Goal: Task Accomplishment & Management: Use online tool/utility

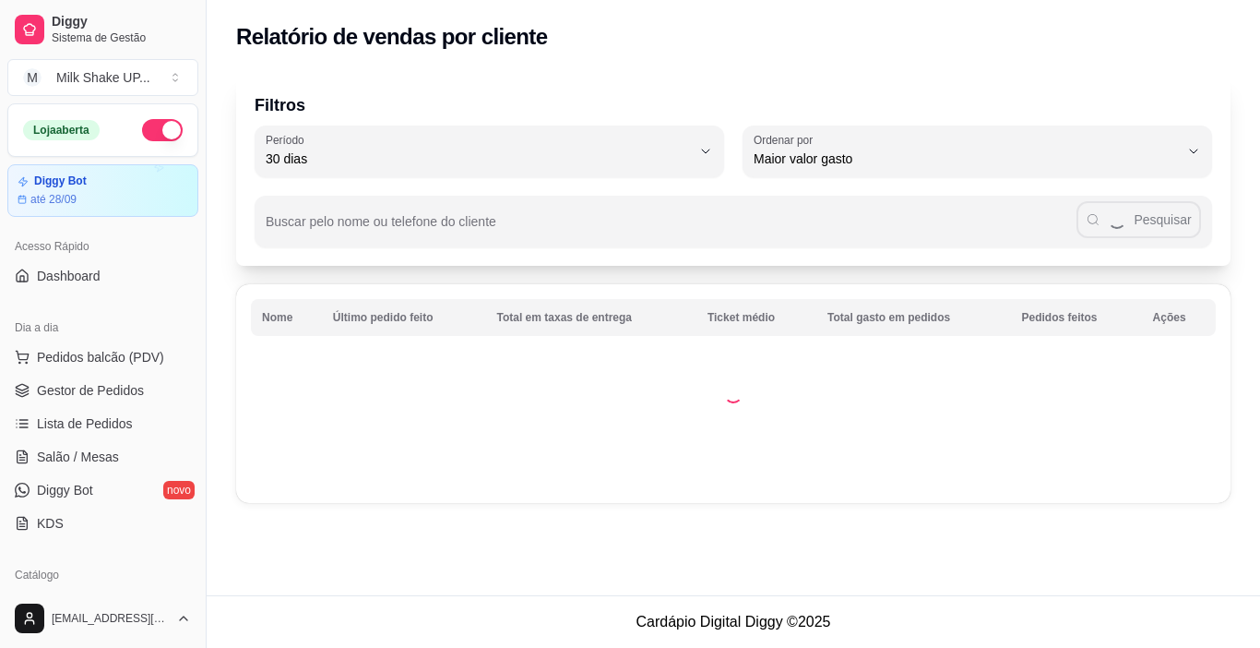
select select "30"
select select "HIGHEST_TOTAL_SPENT_WITH_ORDERS"
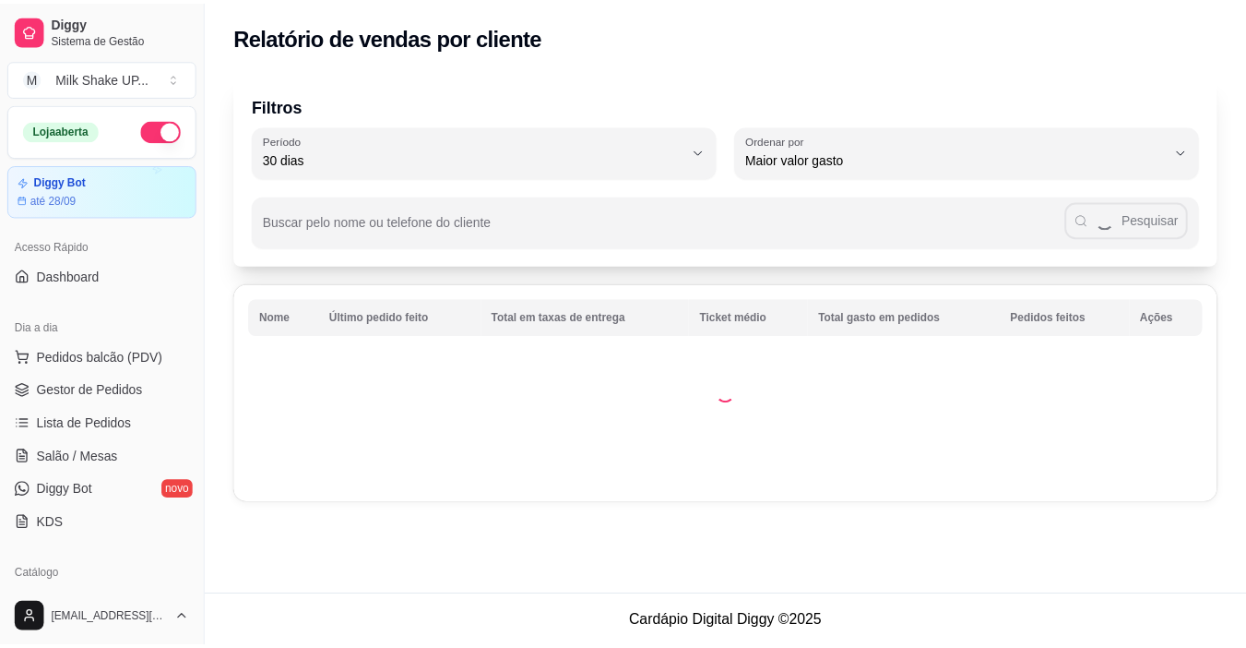
scroll to position [495, 0]
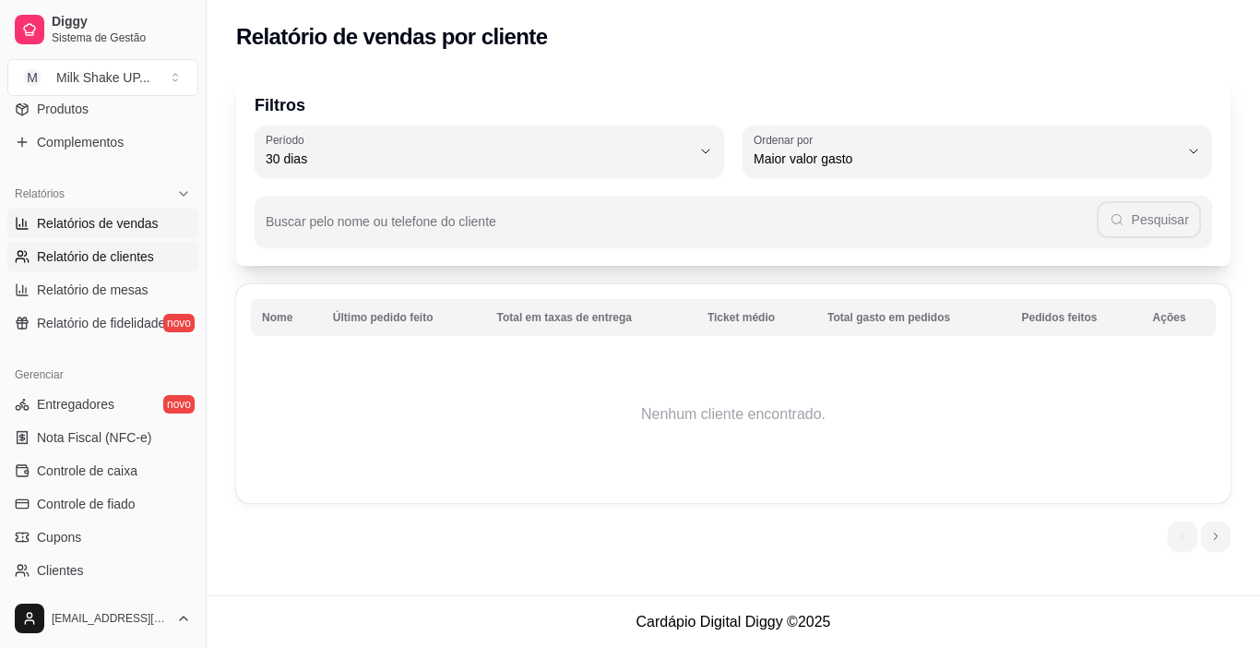
click at [133, 232] on span "Relatórios de vendas" at bounding box center [98, 223] width 122 height 18
select select "ALL"
select select "0"
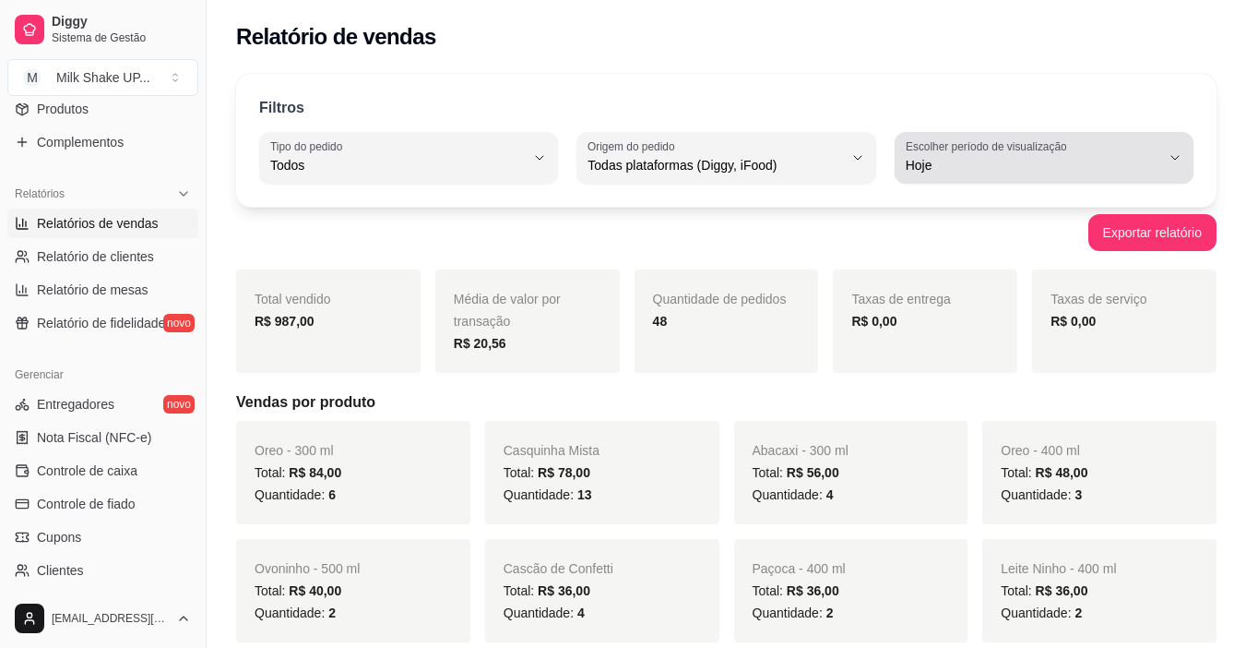
click at [956, 168] on span "Hoje" at bounding box center [1033, 165] width 255 height 18
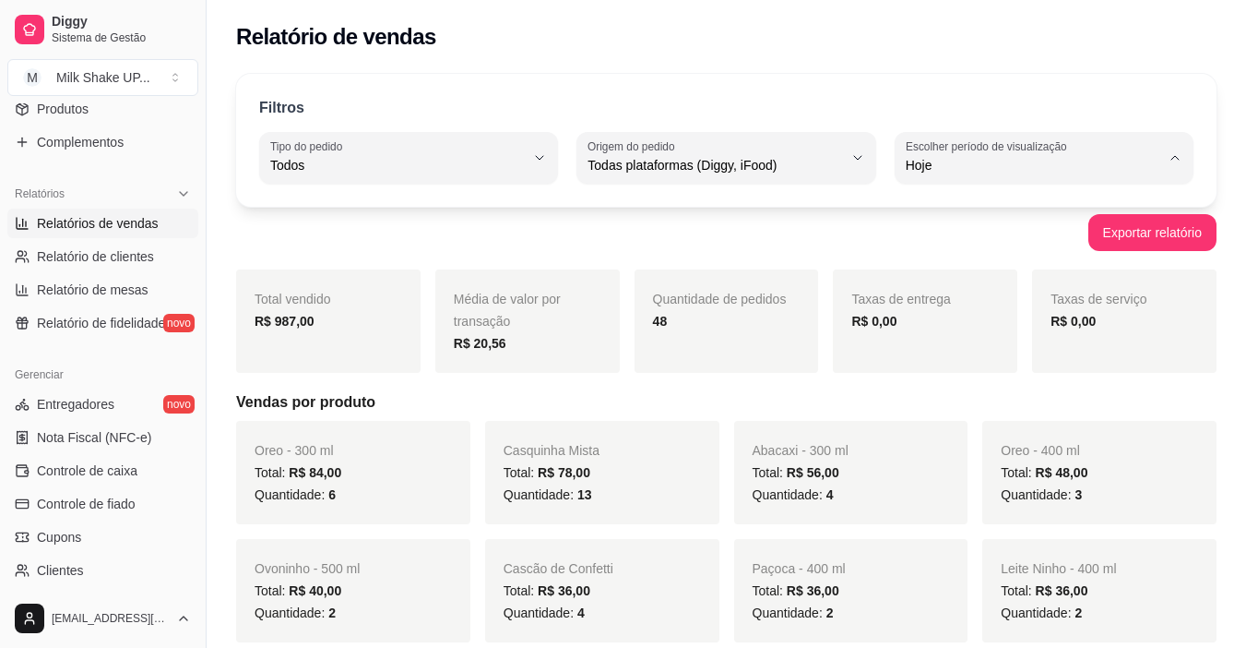
click at [938, 339] on span "30 dias" at bounding box center [1034, 330] width 241 height 18
type input "30"
select select "30"
click at [964, 170] on span "30 dias" at bounding box center [1033, 165] width 255 height 18
click at [908, 209] on li "Hoje" at bounding box center [1044, 210] width 273 height 29
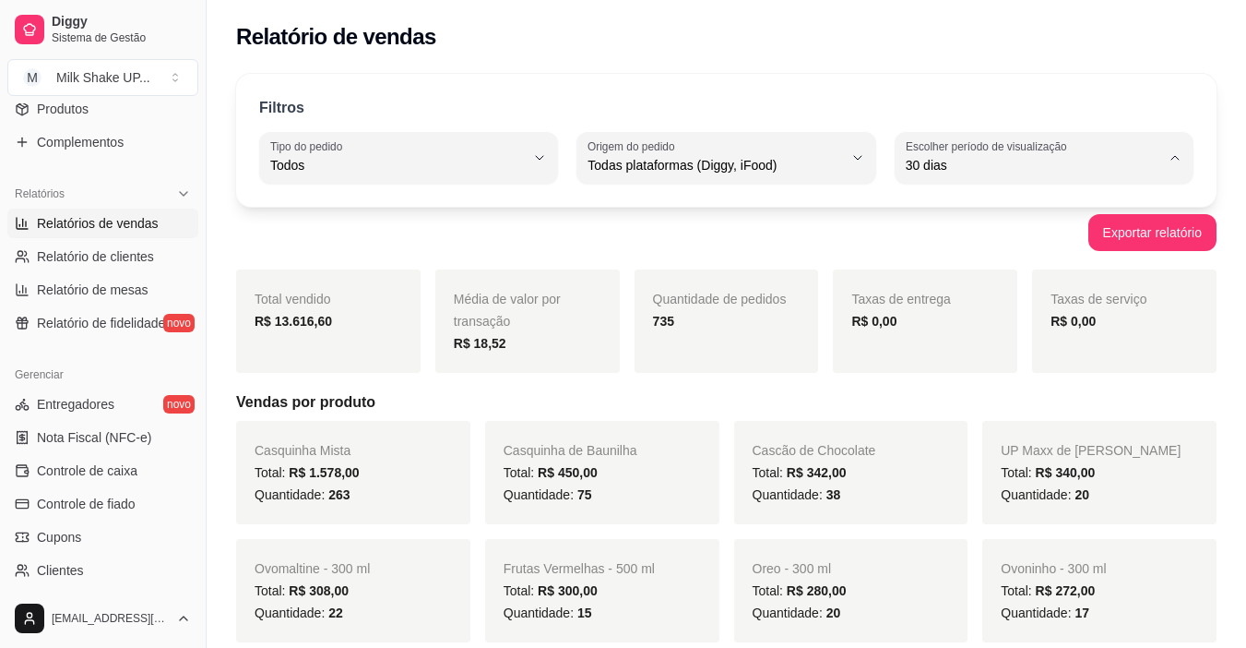
type input "0"
select select "0"
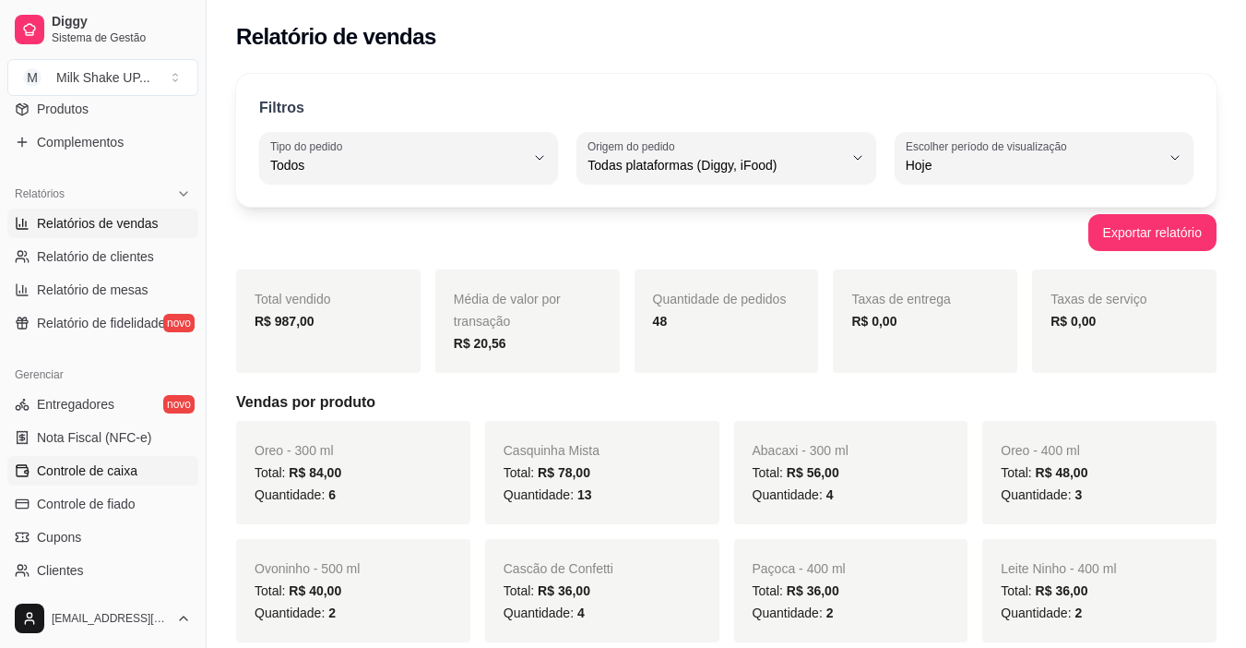
click at [92, 464] on span "Controle de caixa" at bounding box center [87, 470] width 101 height 18
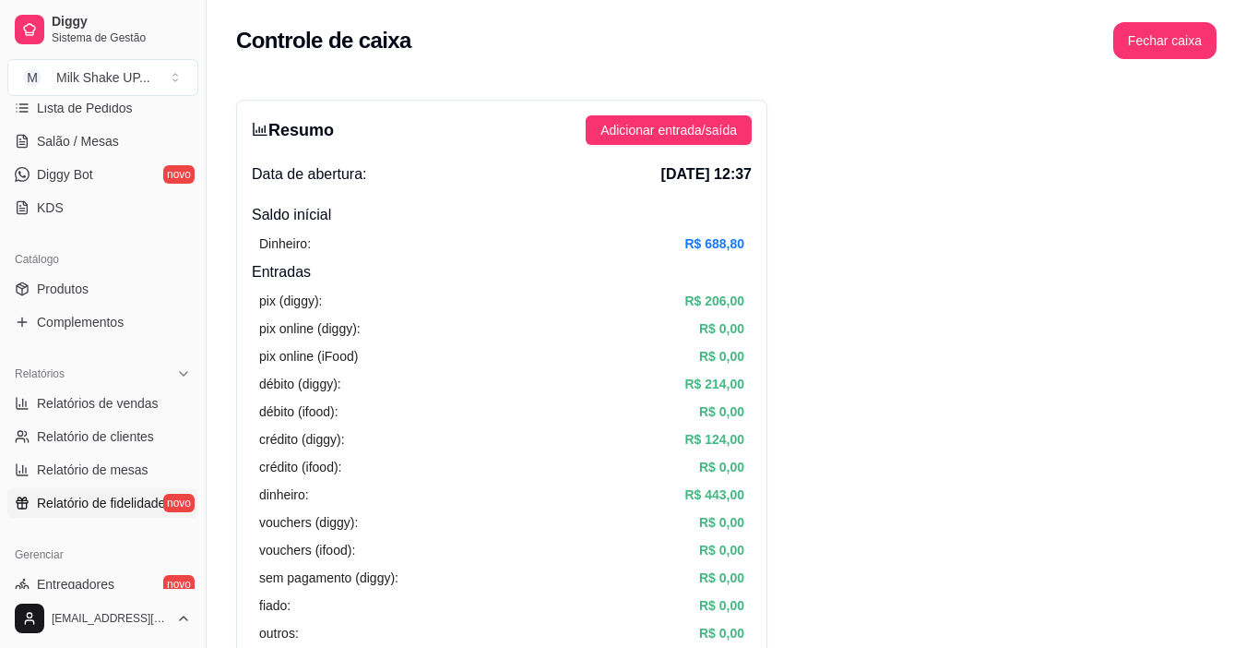
scroll to position [311, 0]
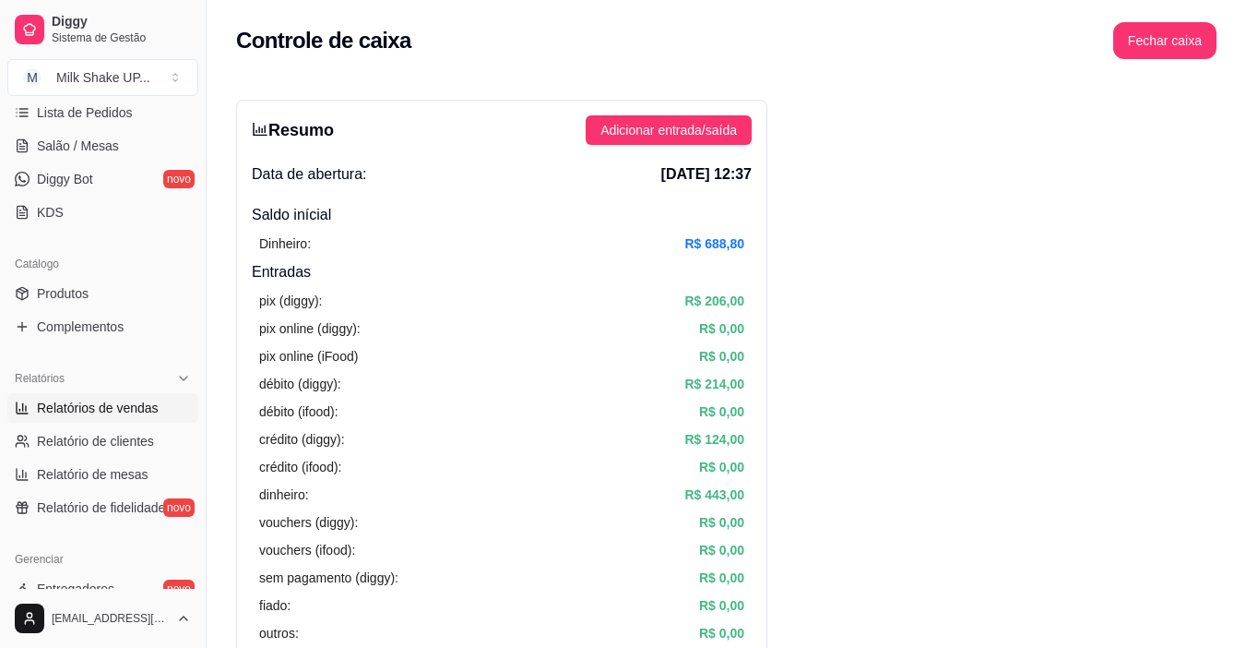
click at [134, 410] on span "Relatórios de vendas" at bounding box center [98, 408] width 122 height 18
select select "ALL"
select select "0"
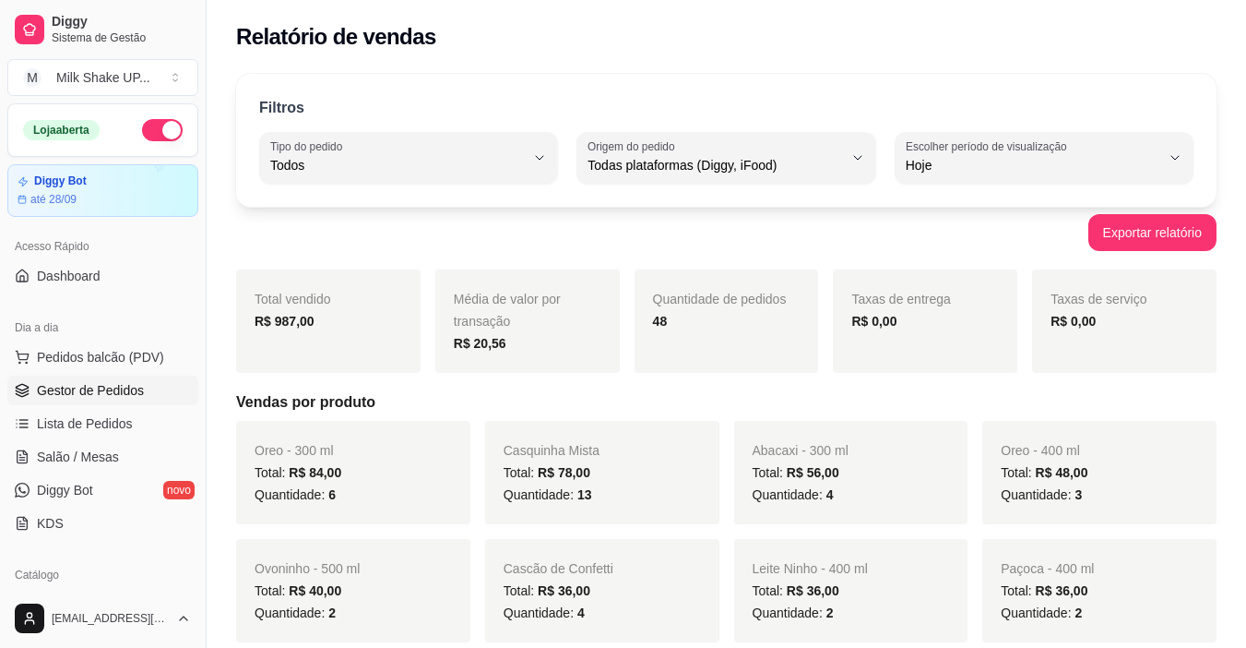
click at [108, 397] on span "Gestor de Pedidos" at bounding box center [90, 390] width 107 height 18
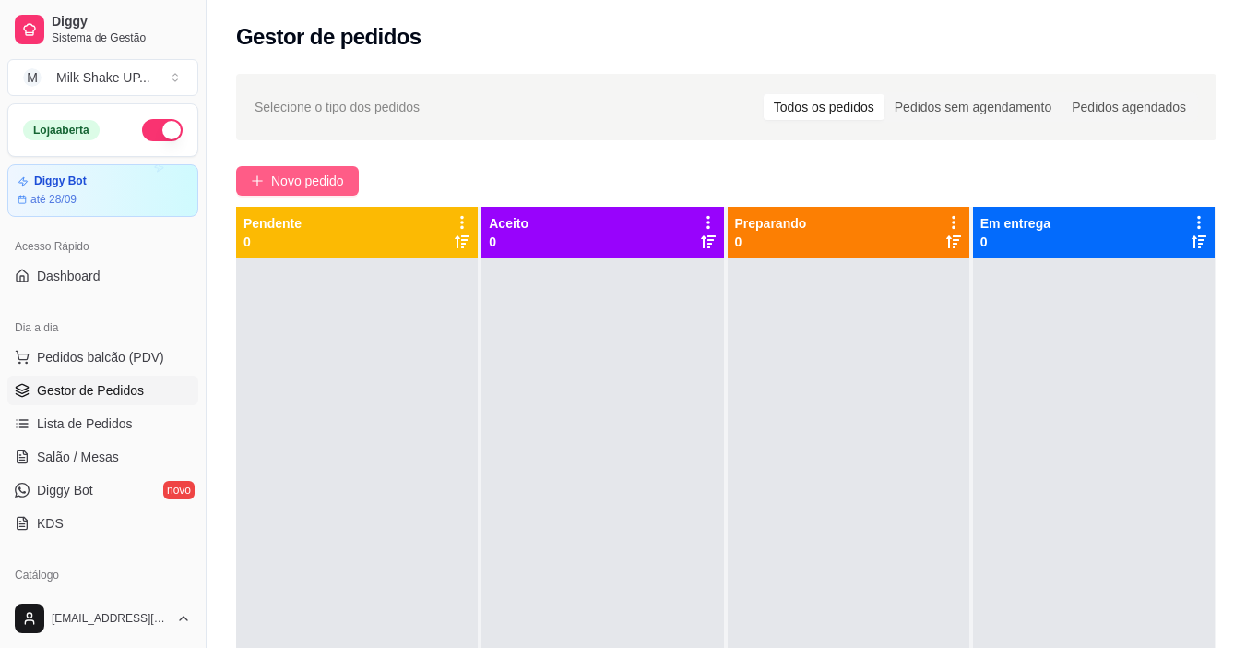
click at [302, 183] on span "Novo pedido" at bounding box center [307, 181] width 73 height 20
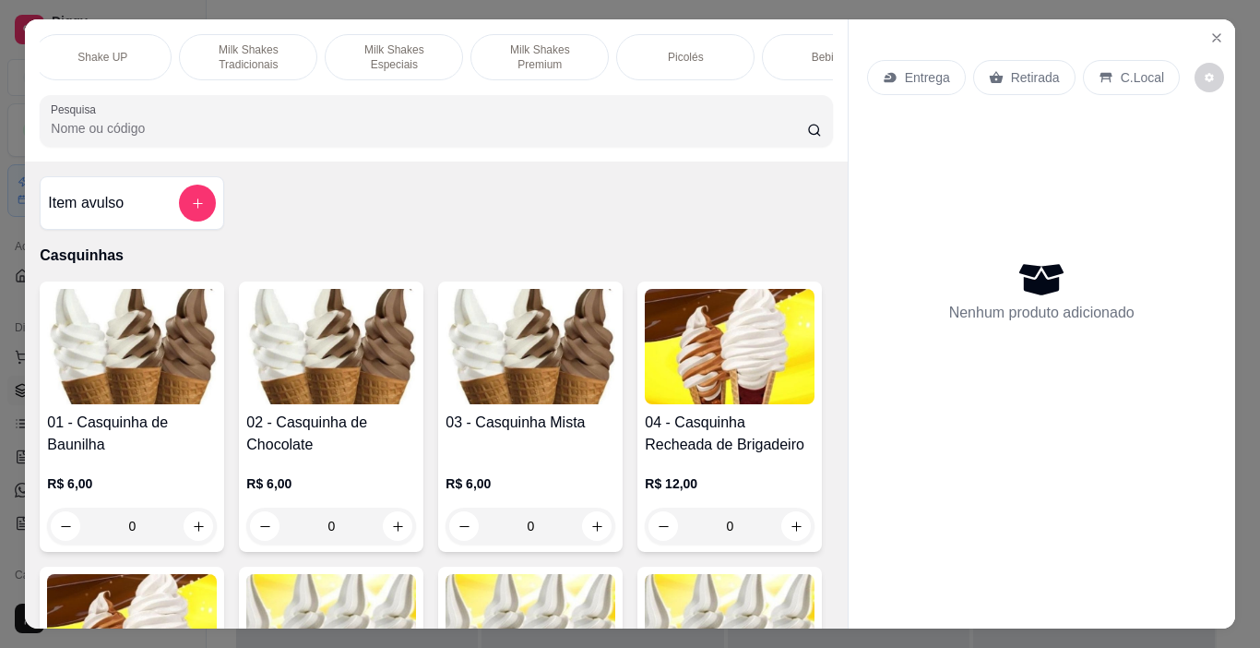
scroll to position [0, 630]
click at [365, 42] on p "Milk Shakes Especiais" at bounding box center [353, 57] width 107 height 30
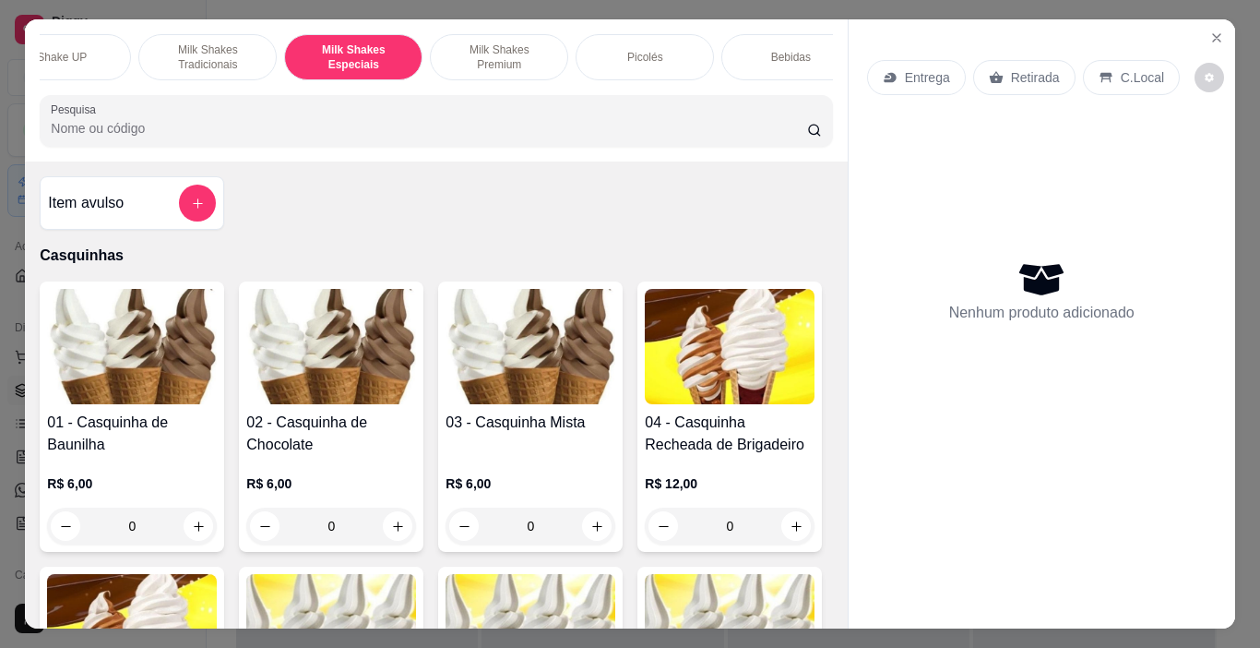
scroll to position [46, 0]
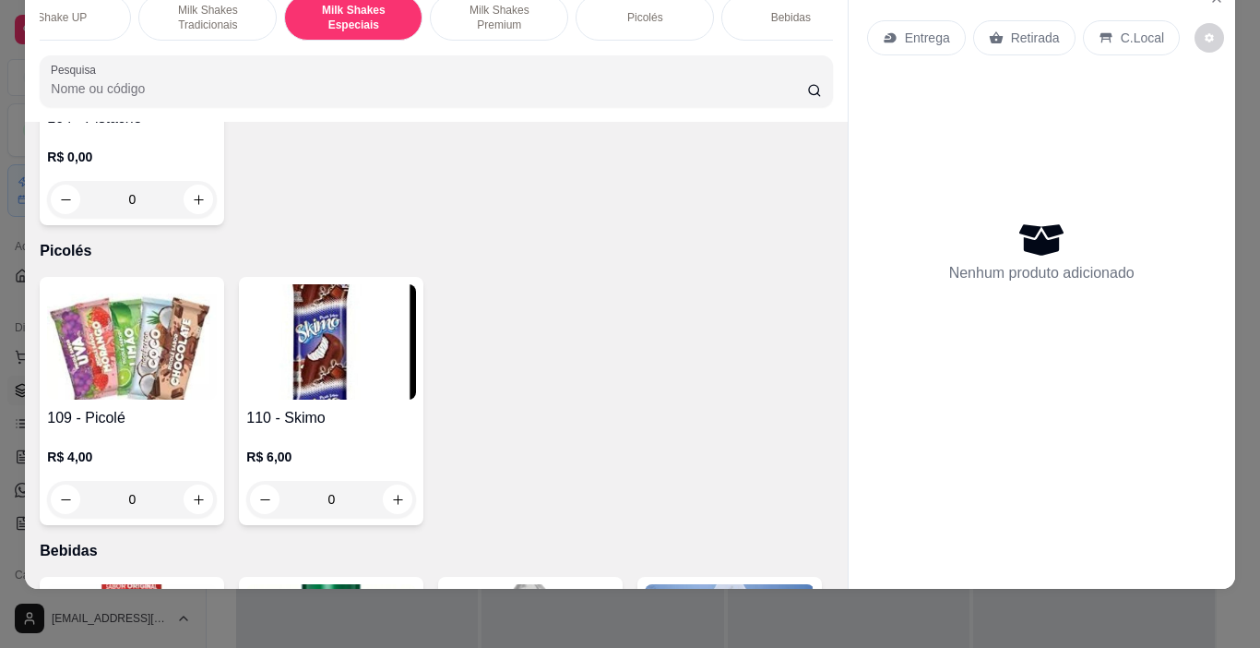
click at [200, 10] on p "Milk Shakes Tradicionais" at bounding box center [207, 18] width 107 height 30
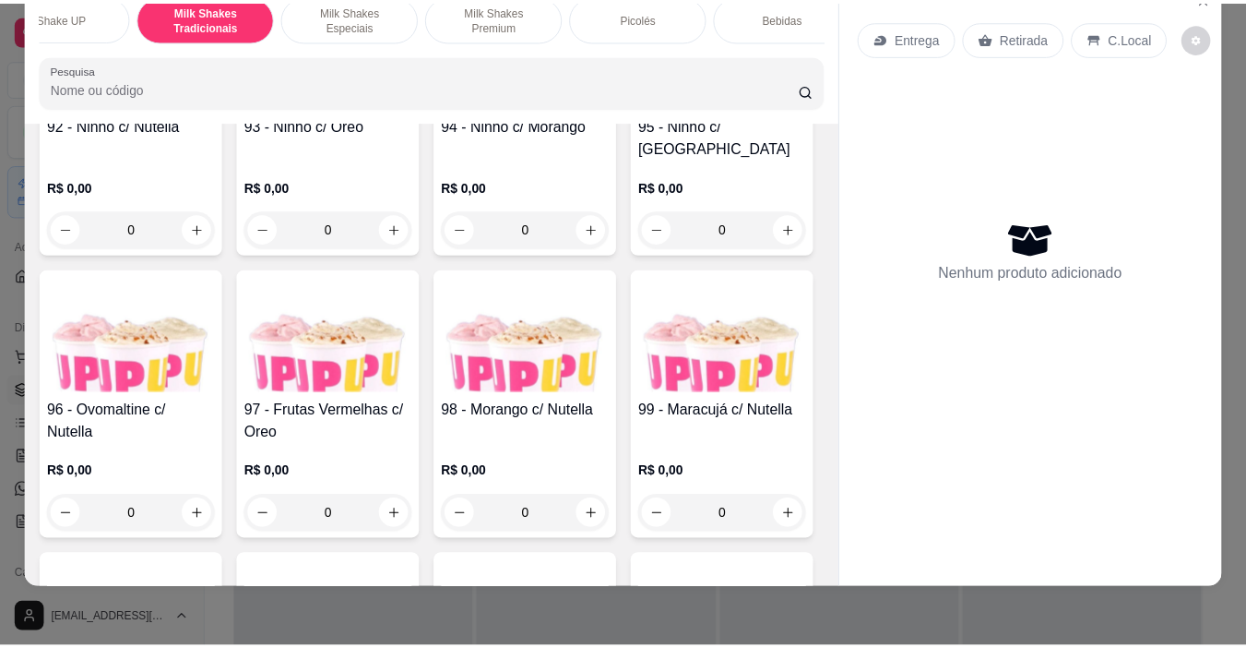
scroll to position [7720, 0]
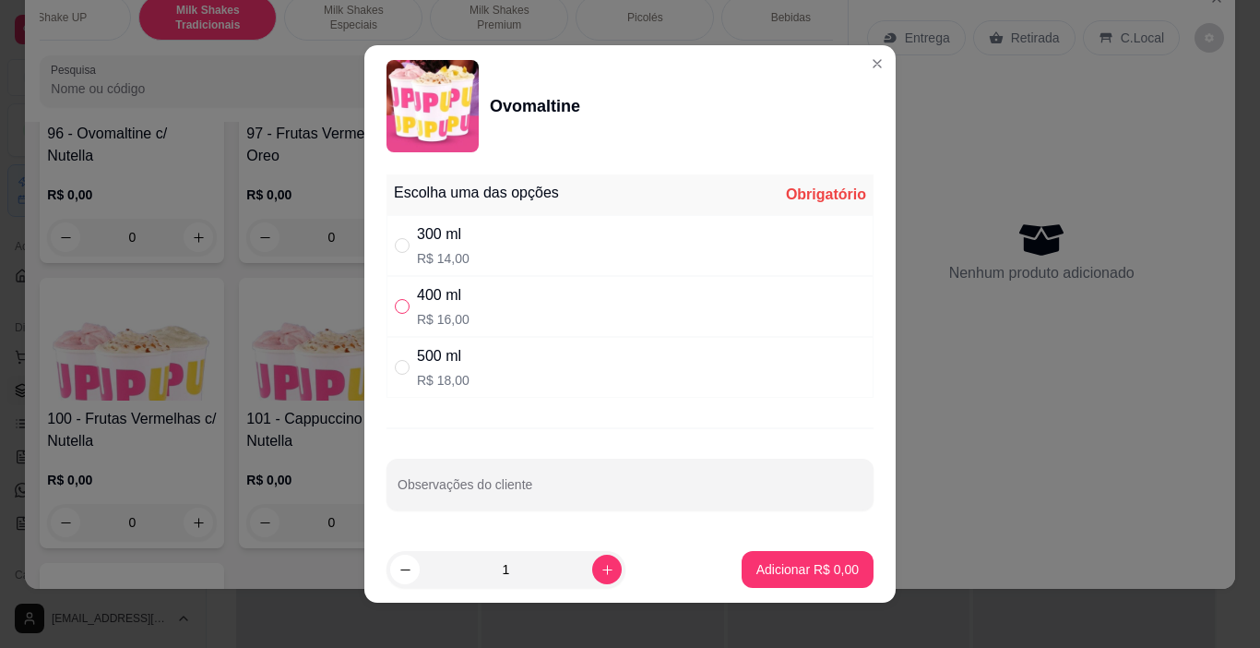
click at [397, 301] on input "" at bounding box center [402, 306] width 15 height 15
radio input "true"
click at [592, 575] on button "increase-product-quantity" at bounding box center [607, 569] width 30 height 30
type input "2"
click at [808, 556] on button "Adicionar R$ 32,00" at bounding box center [803, 569] width 139 height 37
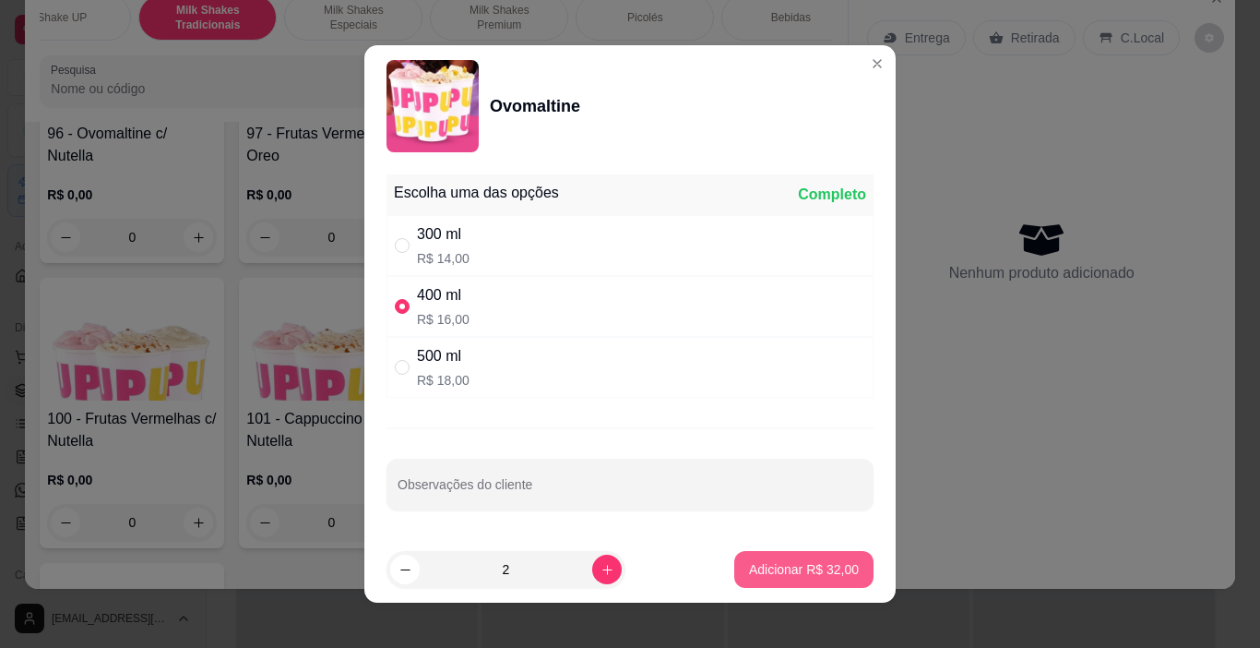
type input "2"
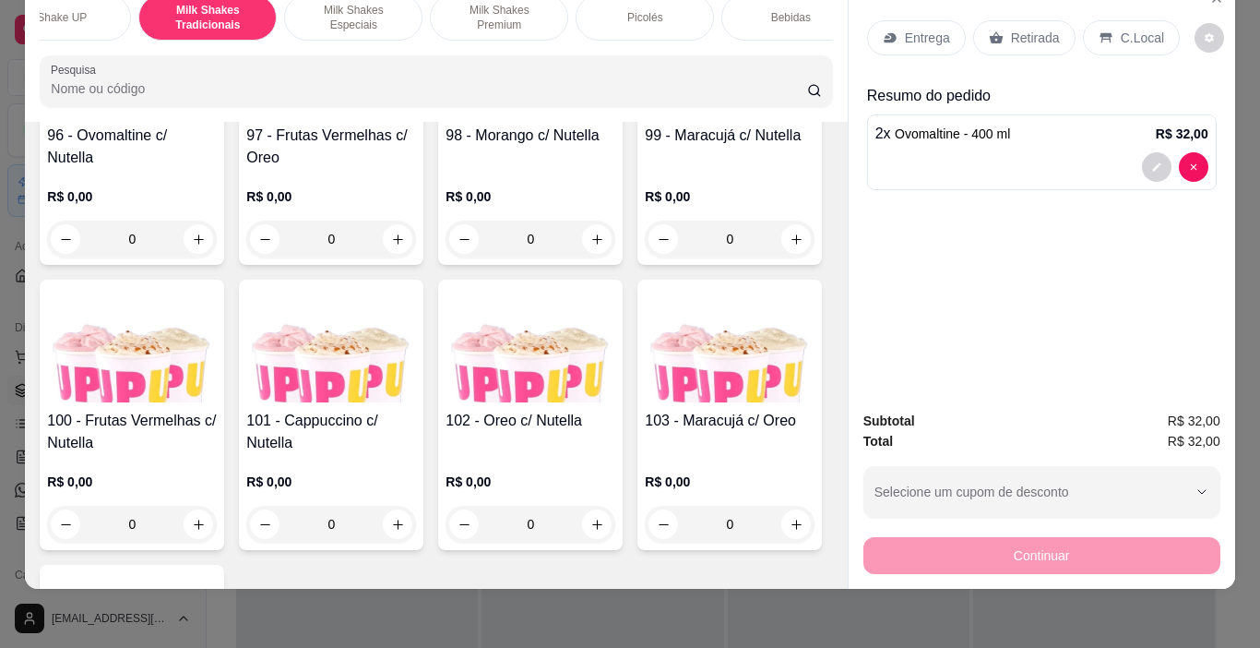
click at [1146, 29] on p "C.Local" at bounding box center [1142, 38] width 43 height 18
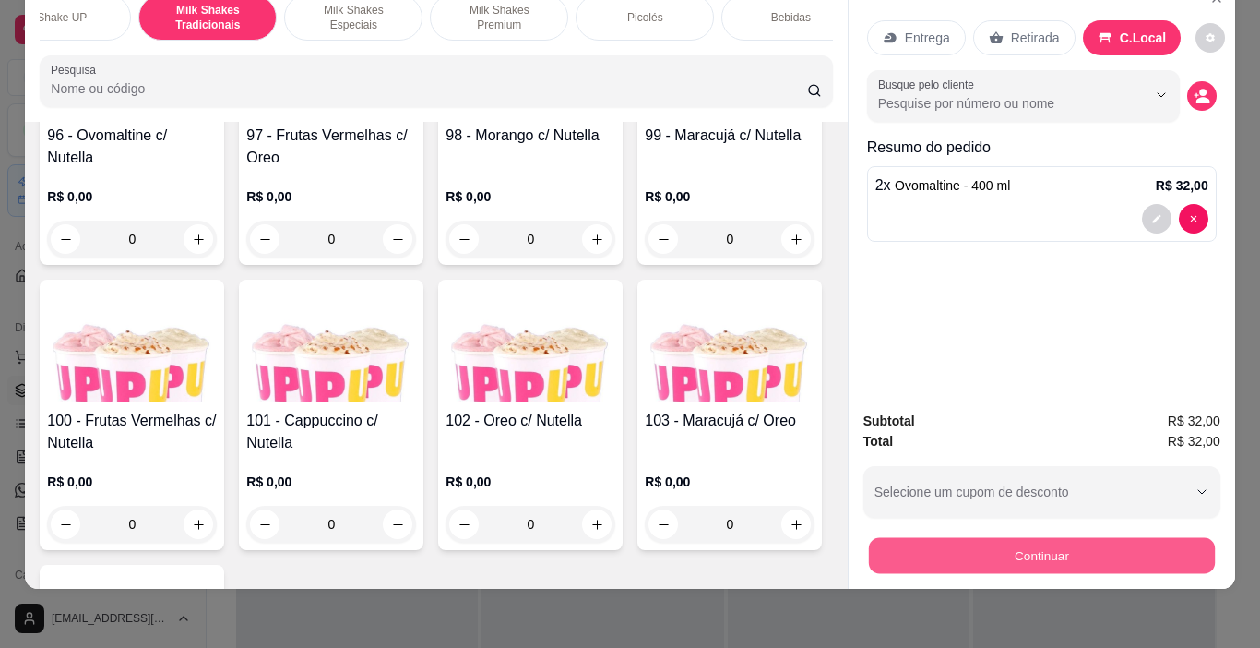
click at [1035, 543] on button "Continuar" at bounding box center [1041, 556] width 346 height 36
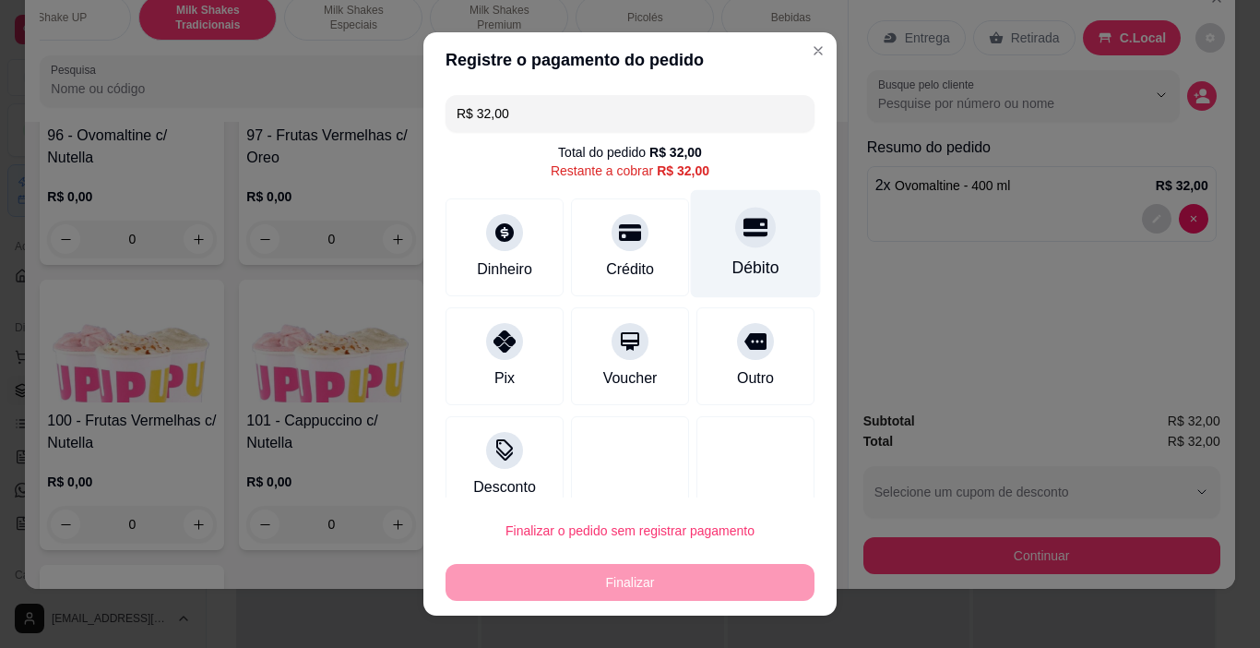
click at [744, 223] on icon at bounding box center [756, 228] width 24 height 18
type input "R$ 0,00"
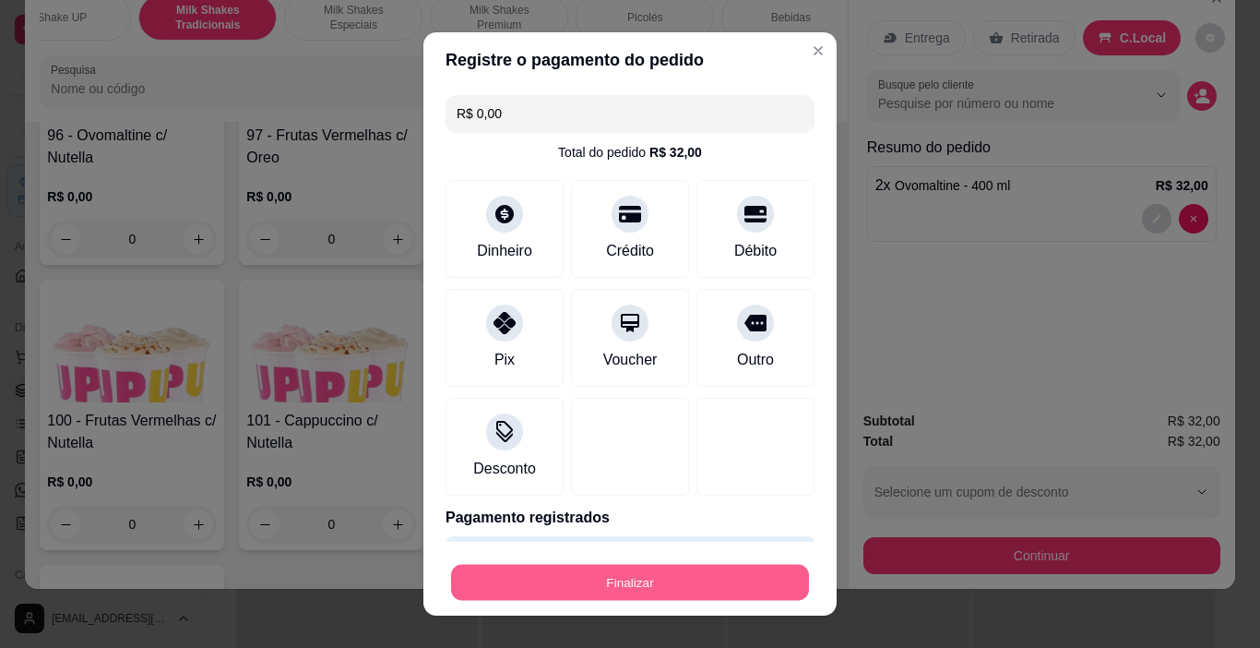
click at [673, 575] on button "Finalizar" at bounding box center [630, 583] width 358 height 36
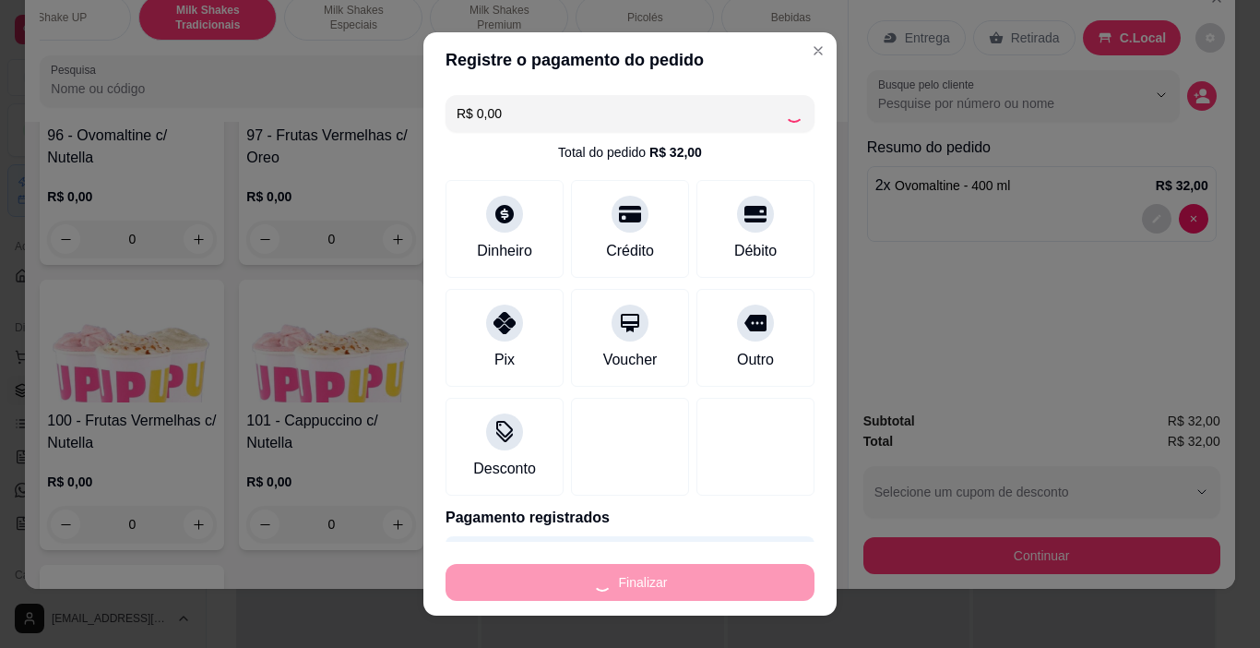
type input "0"
type input "-R$ 32,00"
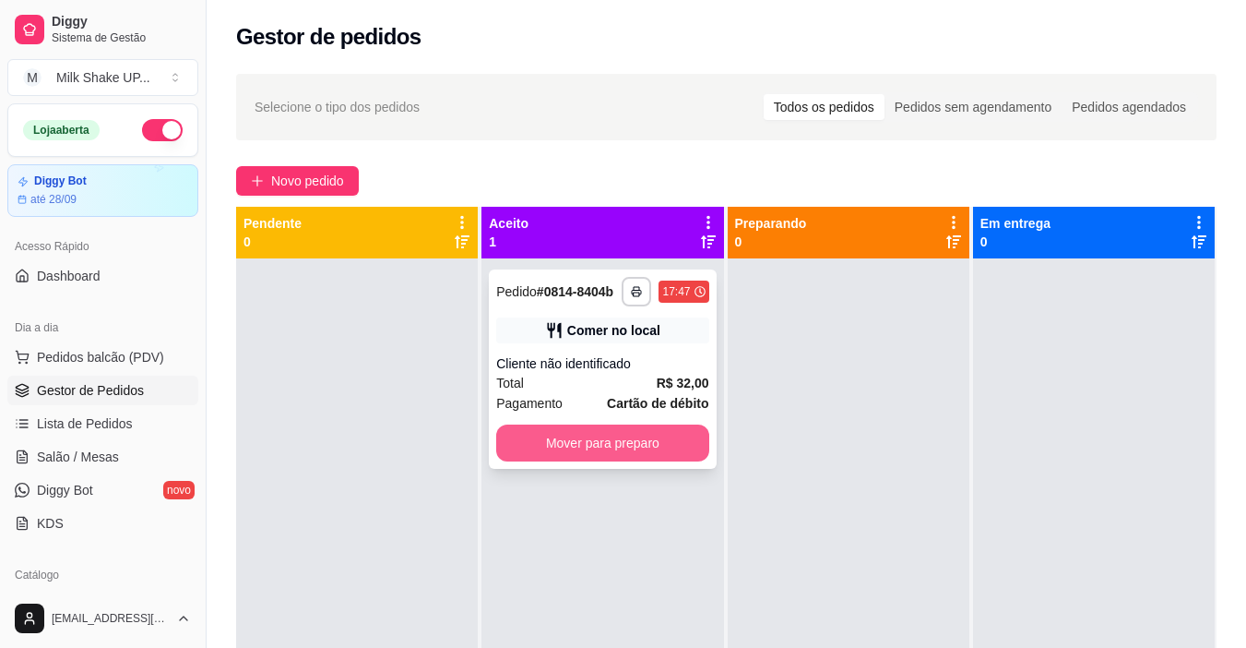
click at [649, 442] on button "Mover para preparo" at bounding box center [602, 442] width 212 height 37
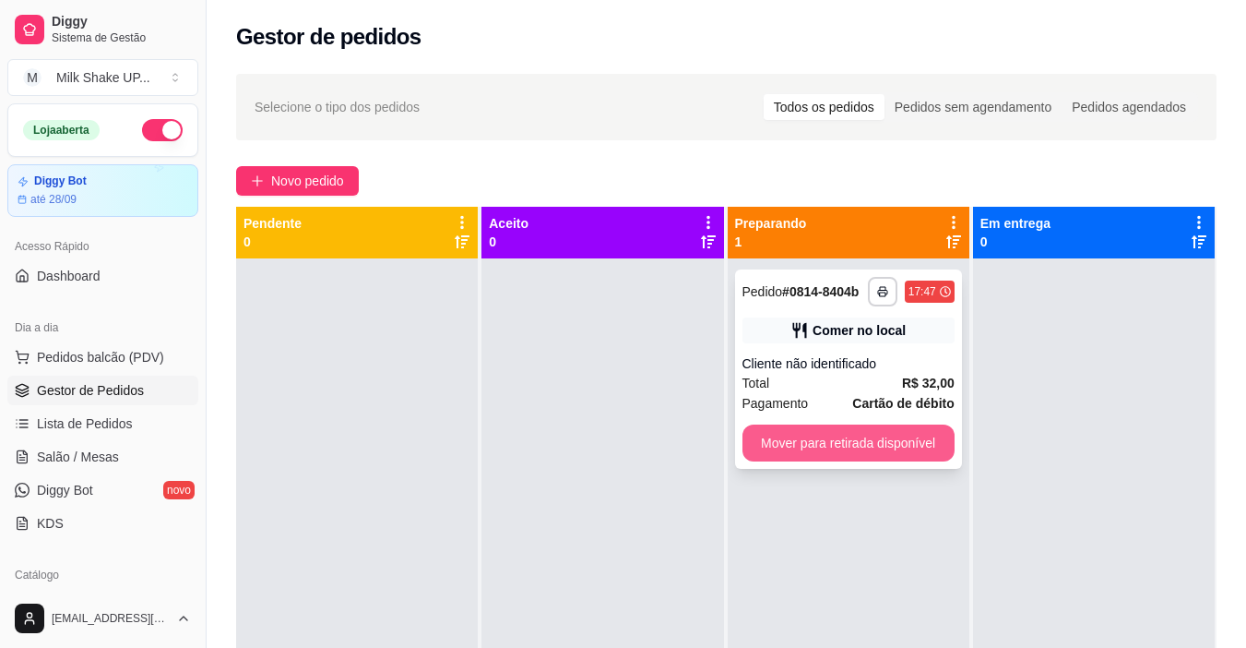
click at [889, 451] on button "Mover para retirada disponível" at bounding box center [849, 442] width 212 height 37
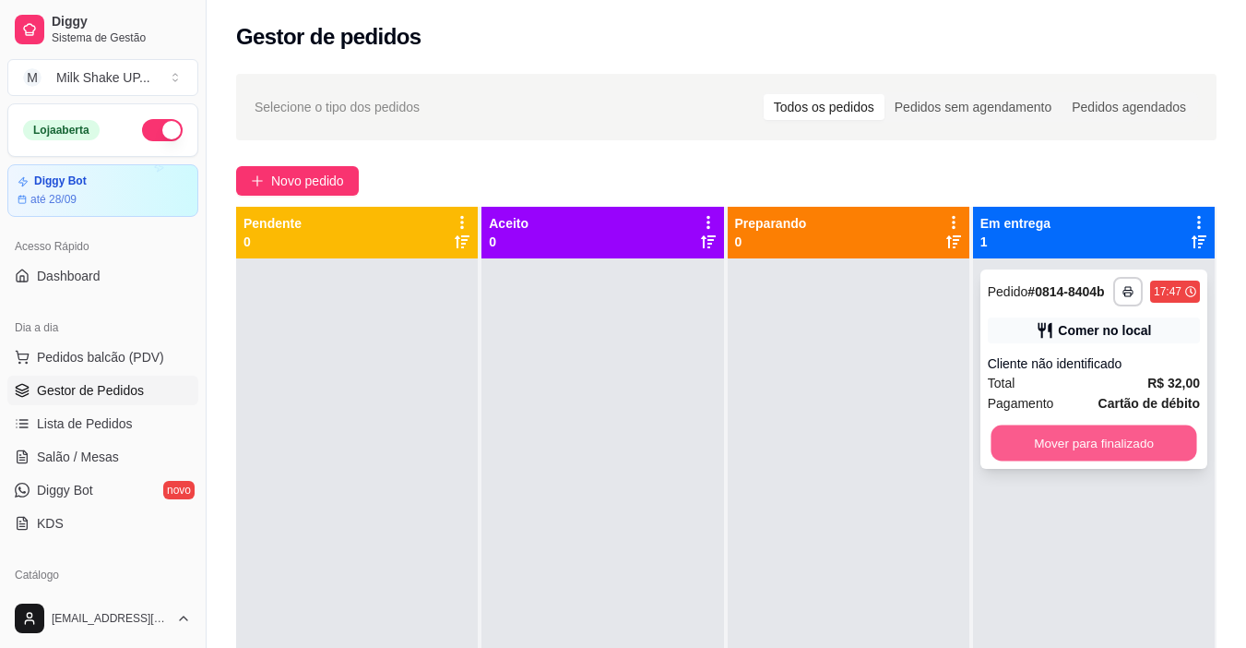
click at [1138, 426] on button "Mover para finalizado" at bounding box center [1094, 443] width 206 height 36
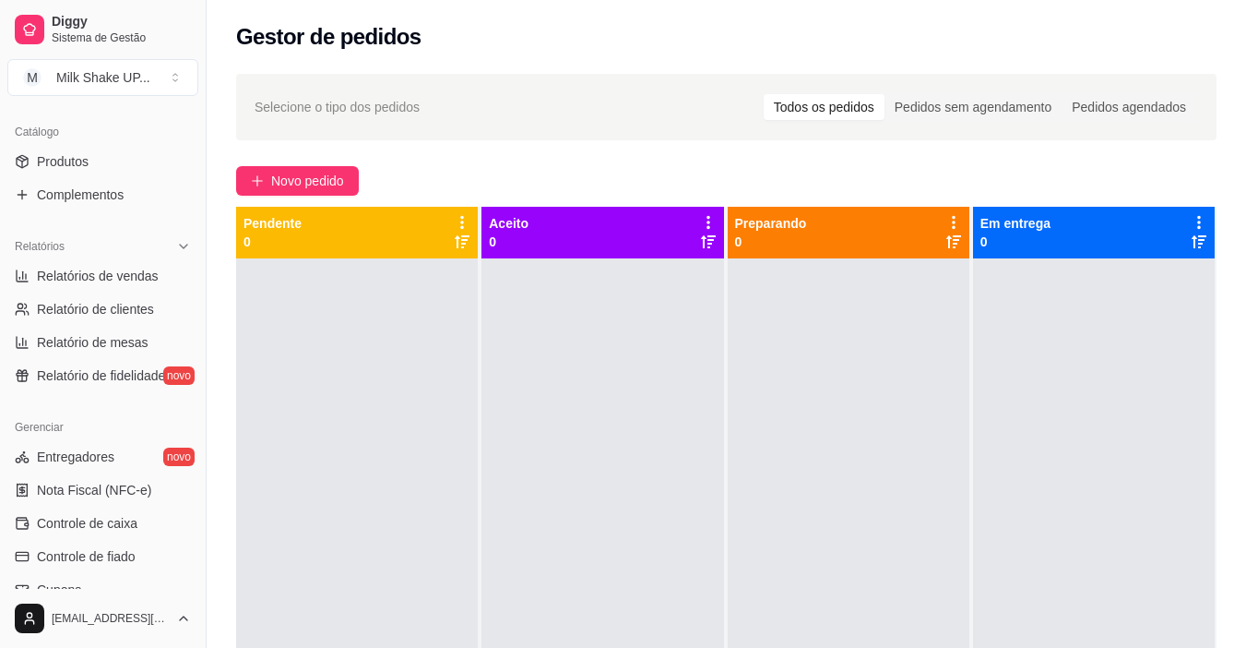
scroll to position [554, 0]
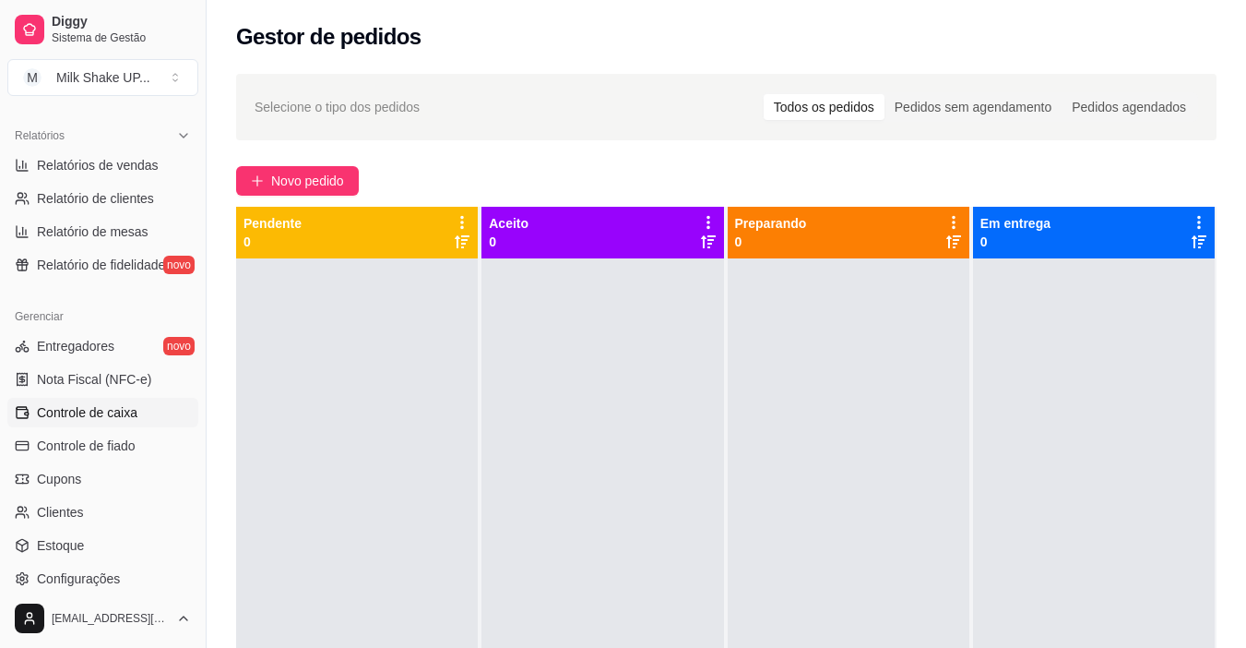
click at [115, 411] on span "Controle de caixa" at bounding box center [87, 412] width 101 height 18
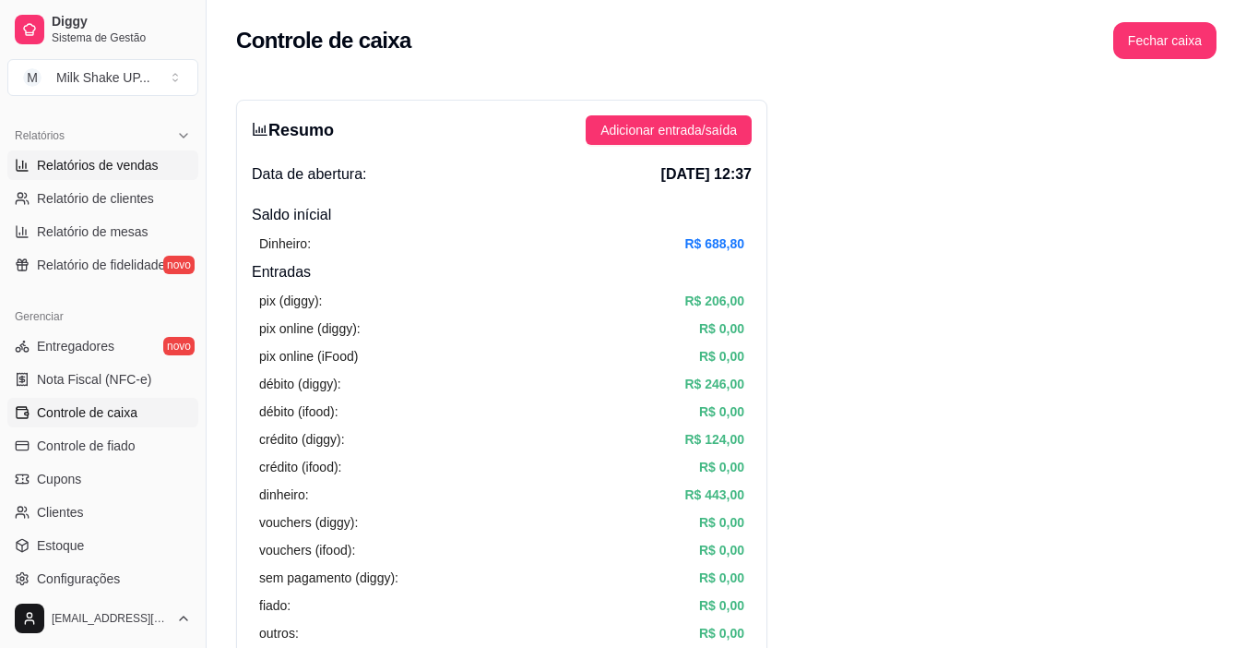
click at [102, 173] on span "Relatórios de vendas" at bounding box center [98, 165] width 122 height 18
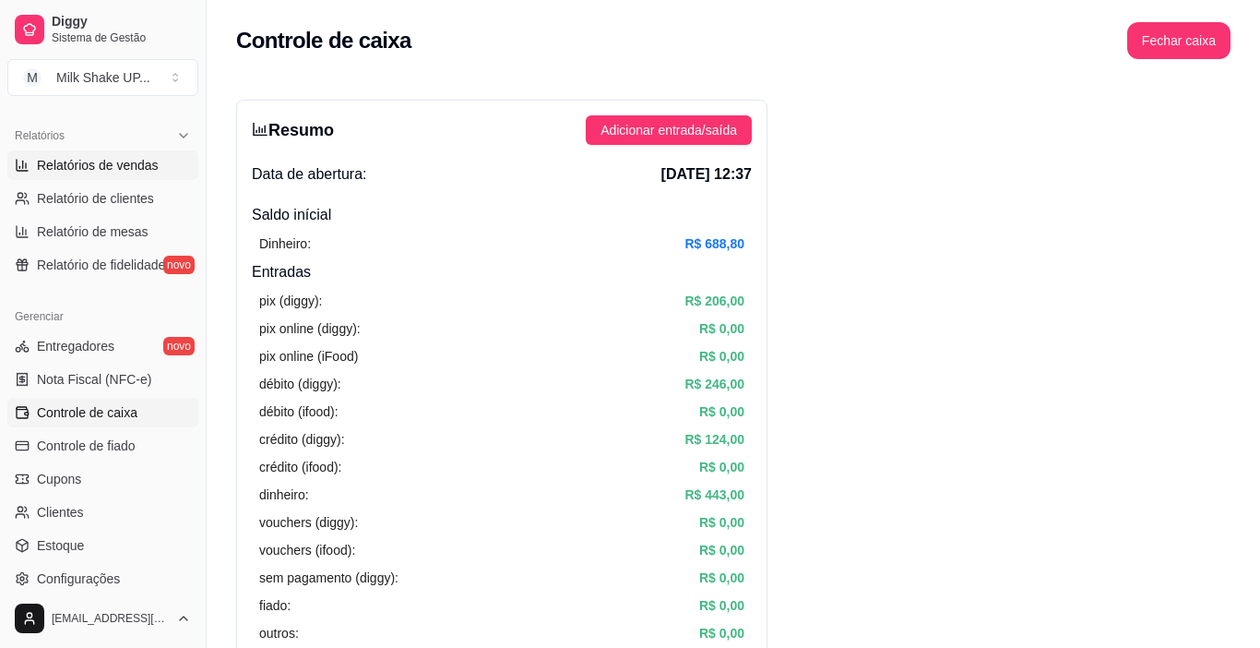
select select "ALL"
select select "0"
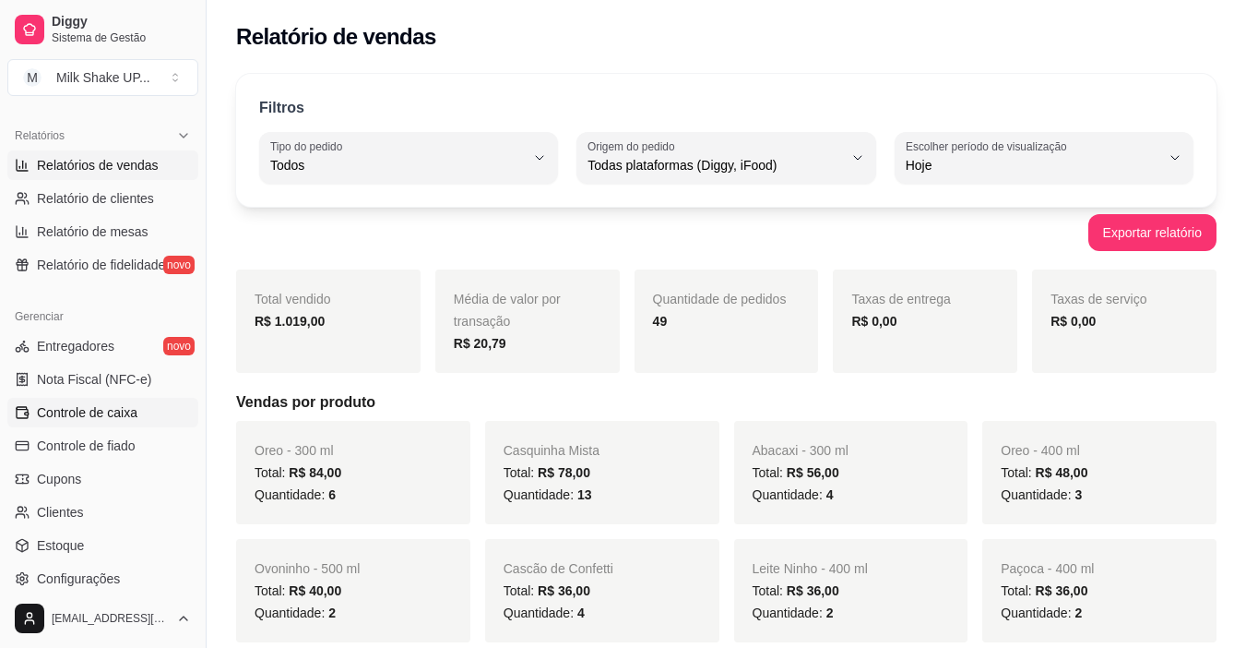
click at [90, 421] on span "Controle de caixa" at bounding box center [87, 412] width 101 height 18
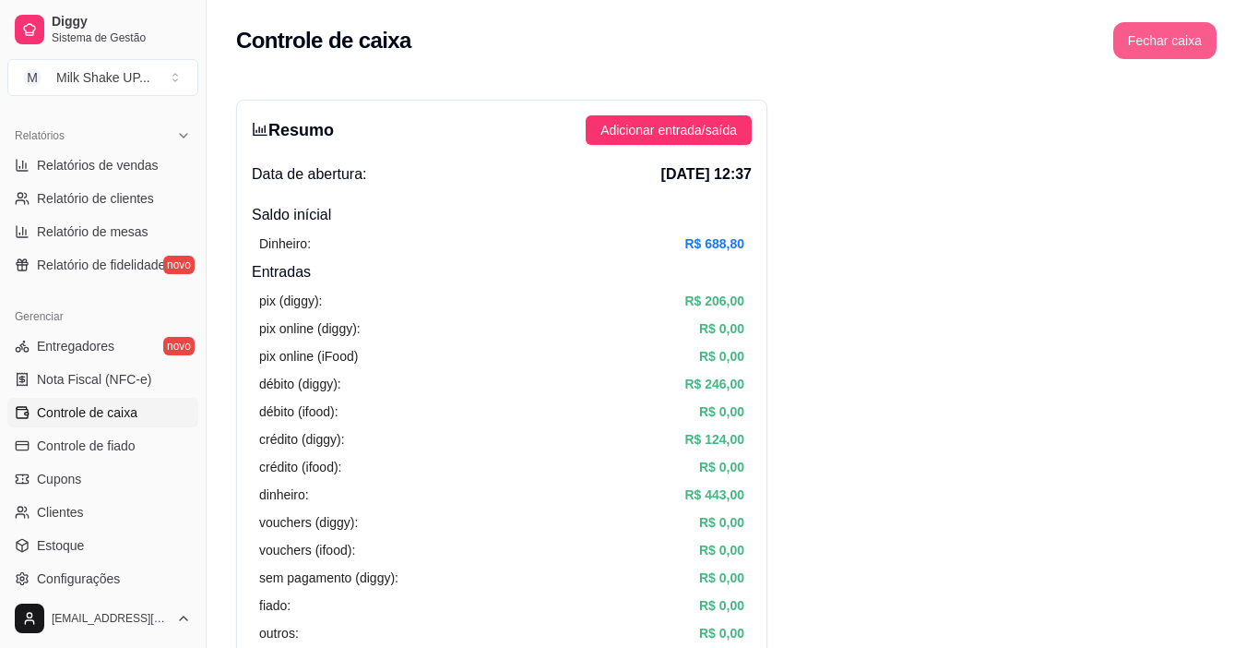
click at [1156, 33] on button "Fechar caixa" at bounding box center [1165, 40] width 103 height 37
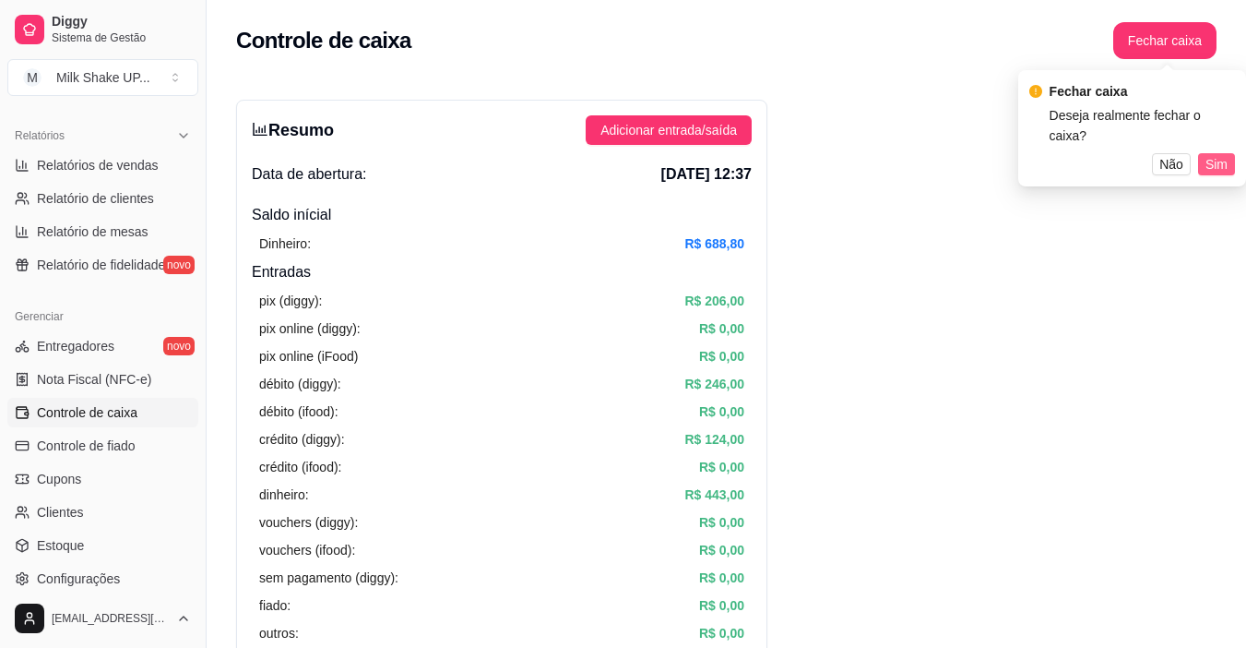
click at [1228, 153] on button "Sim" at bounding box center [1216, 164] width 37 height 22
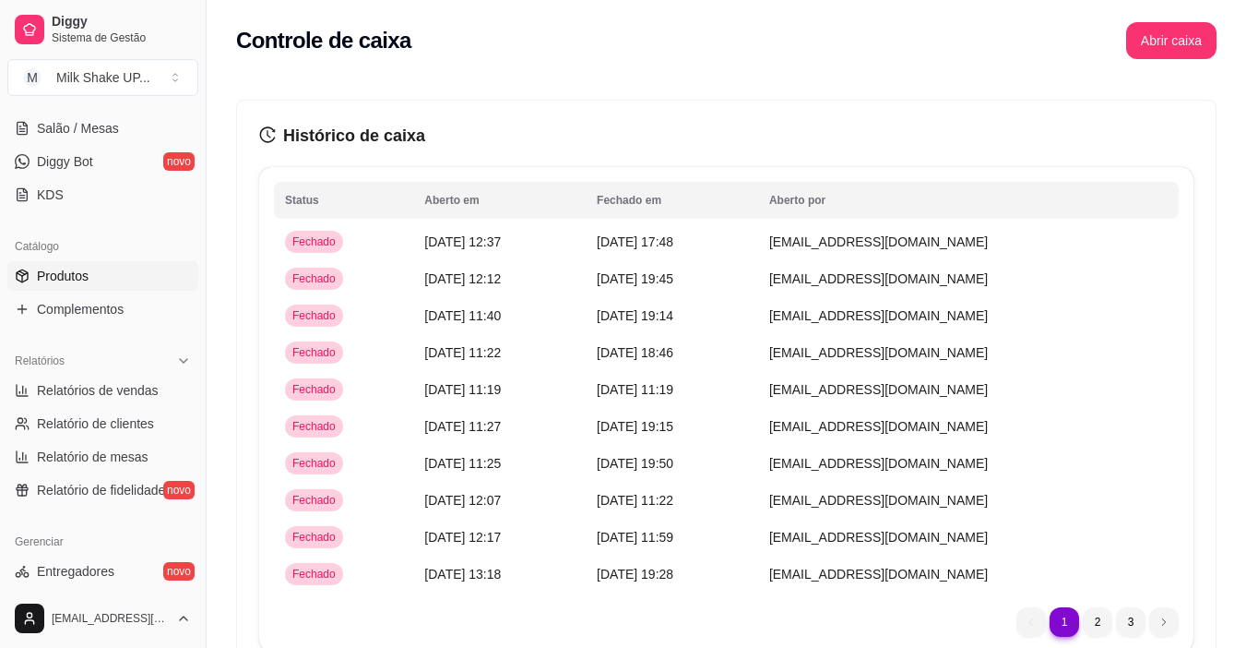
scroll to position [277, 0]
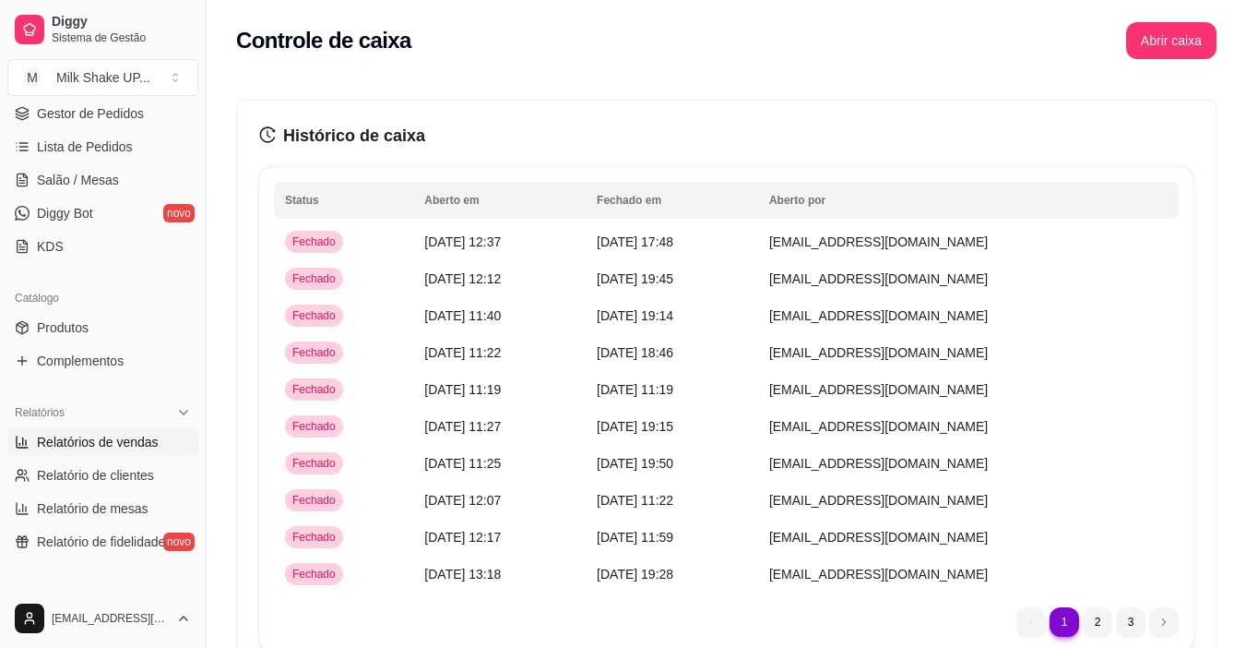
click at [136, 427] on link "Relatórios de vendas" at bounding box center [102, 442] width 191 height 30
select select "ALL"
select select "0"
